Goal: Navigation & Orientation: Find specific page/section

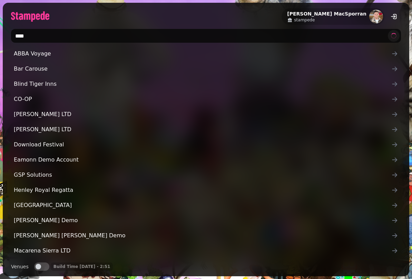
type input "*****"
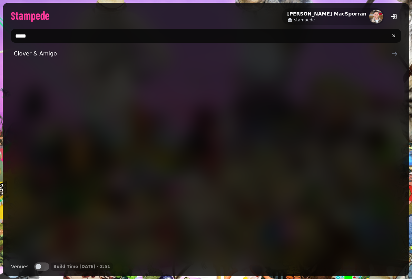
click at [31, 41] on input "*****" at bounding box center [206, 36] width 390 height 14
click at [26, 55] on span "Clover & Amigo" at bounding box center [202, 54] width 377 height 8
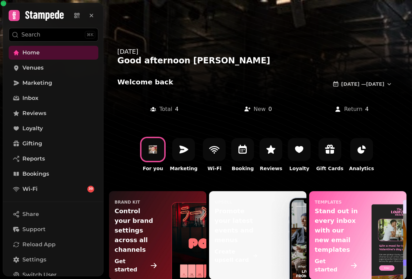
click at [50, 74] on link "Venues" at bounding box center [54, 68] width 90 height 14
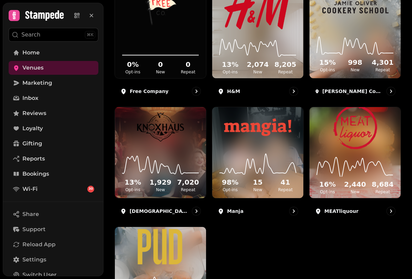
scroll to position [421, 0]
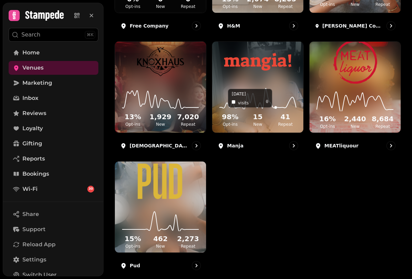
click at [276, 105] on icon at bounding box center [258, 98] width 80 height 22
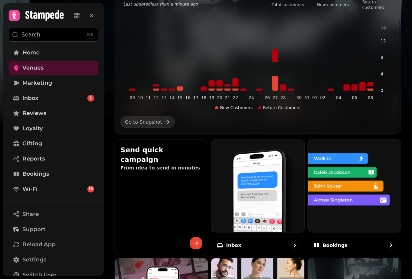
scroll to position [117, 0]
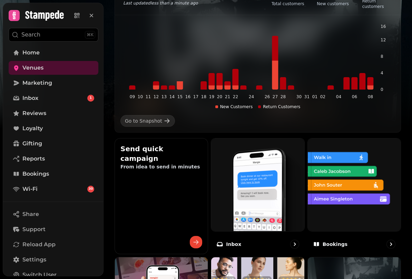
click at [51, 69] on link "Venues" at bounding box center [54, 68] width 90 height 14
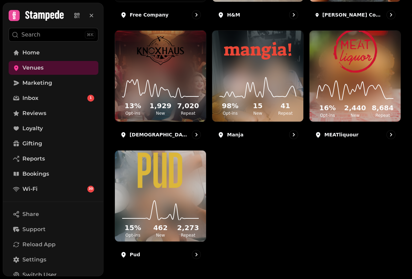
scroll to position [434, 0]
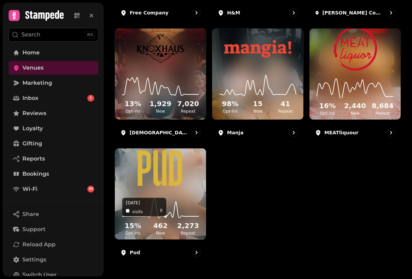
click at [166, 204] on icon at bounding box center [160, 207] width 80 height 22
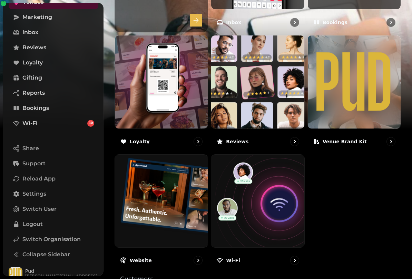
scroll to position [65, 0]
click at [64, 238] on span "Switch Organisation" at bounding box center [51, 240] width 58 height 8
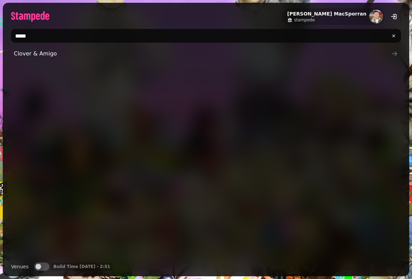
click at [58, 59] on link "Clover & Amigo" at bounding box center [206, 54] width 390 height 14
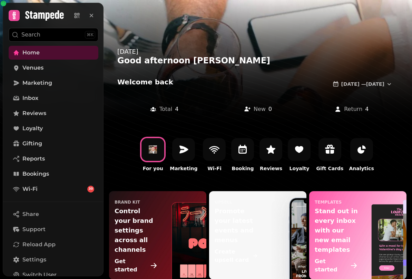
click at [51, 86] on span "Marketing" at bounding box center [37, 83] width 30 height 8
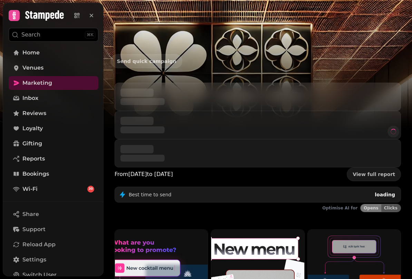
click at [52, 68] on link "Venues" at bounding box center [54, 68] width 90 height 14
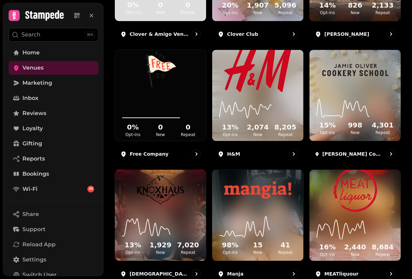
scroll to position [308, 0]
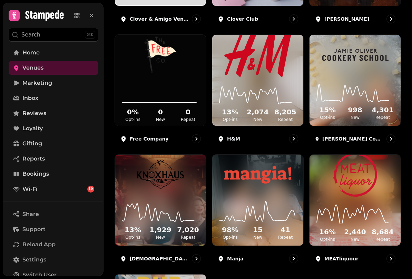
click at [272, 194] on img at bounding box center [258, 175] width 68 height 40
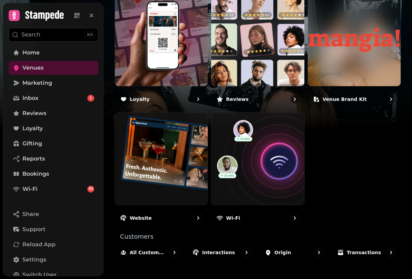
click at [19, 11] on div at bounding box center [14, 15] width 11 height 11
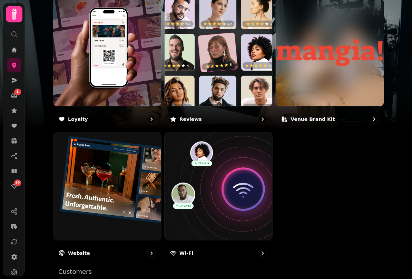
click at [21, 9] on div at bounding box center [14, 14] width 17 height 17
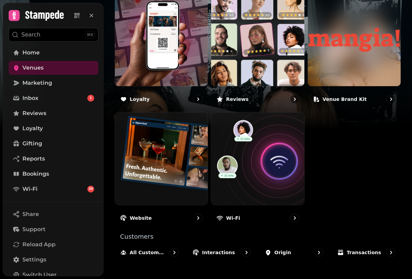
click at [47, 245] on span "Reload App" at bounding box center [38, 245] width 33 height 8
click at [30, 246] on span "Reload App" at bounding box center [38, 245] width 33 height 8
click at [29, 244] on span "Reload App" at bounding box center [38, 245] width 33 height 8
click at [29, 247] on span "Reload App" at bounding box center [38, 245] width 33 height 8
click at [31, 246] on span "Reload App" at bounding box center [38, 245] width 33 height 8
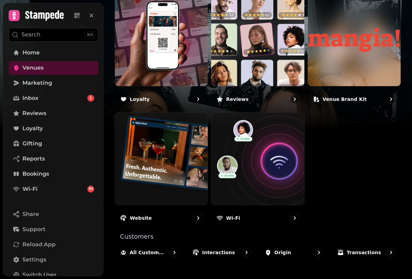
click at [38, 245] on span "Reload App" at bounding box center [38, 245] width 33 height 8
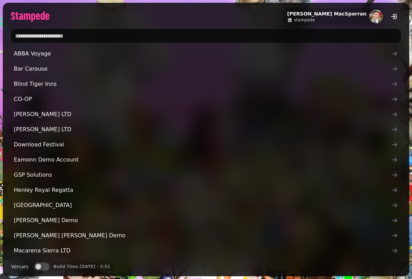
click at [107, 40] on input "text" at bounding box center [206, 36] width 390 height 14
click at [81, 39] on input "text" at bounding box center [206, 36] width 390 height 14
click at [68, 111] on span "[PERSON_NAME] LTD" at bounding box center [202, 114] width 377 height 8
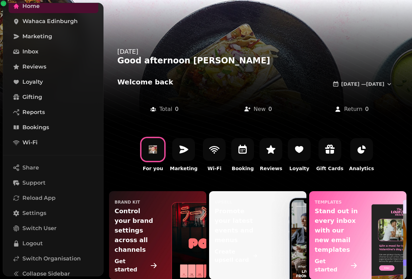
scroll to position [46, 0]
click at [43, 192] on button "Reload App" at bounding box center [54, 199] width 90 height 14
click at [45, 199] on span "Reload App" at bounding box center [38, 199] width 33 height 8
click at [41, 199] on span "Reload App" at bounding box center [38, 199] width 33 height 8
click at [48, 196] on span "Reload App" at bounding box center [38, 199] width 33 height 8
